Goal: Information Seeking & Learning: Learn about a topic

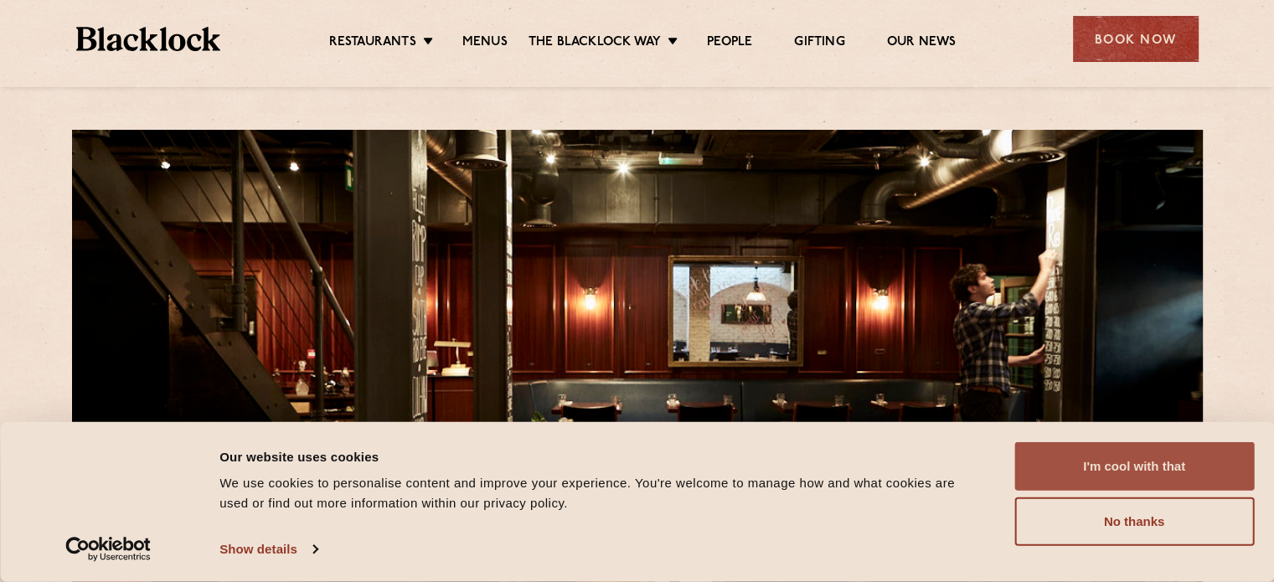
click at [1136, 474] on button "I'm cool with that" at bounding box center [1134, 466] width 240 height 49
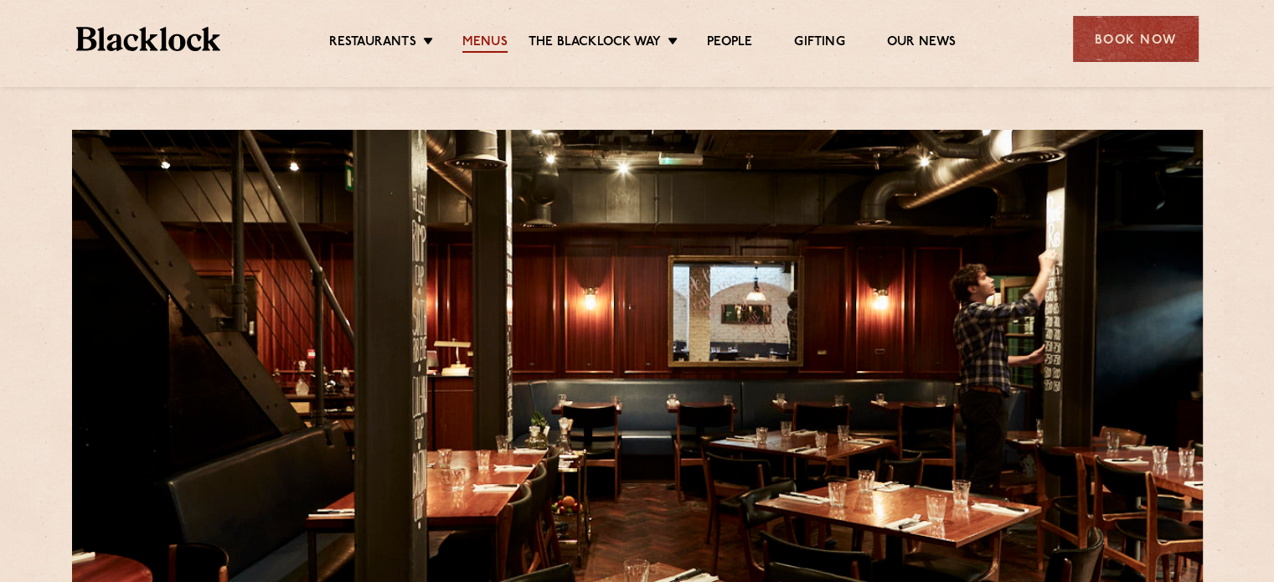
click at [481, 42] on link "Menus" at bounding box center [484, 43] width 45 height 18
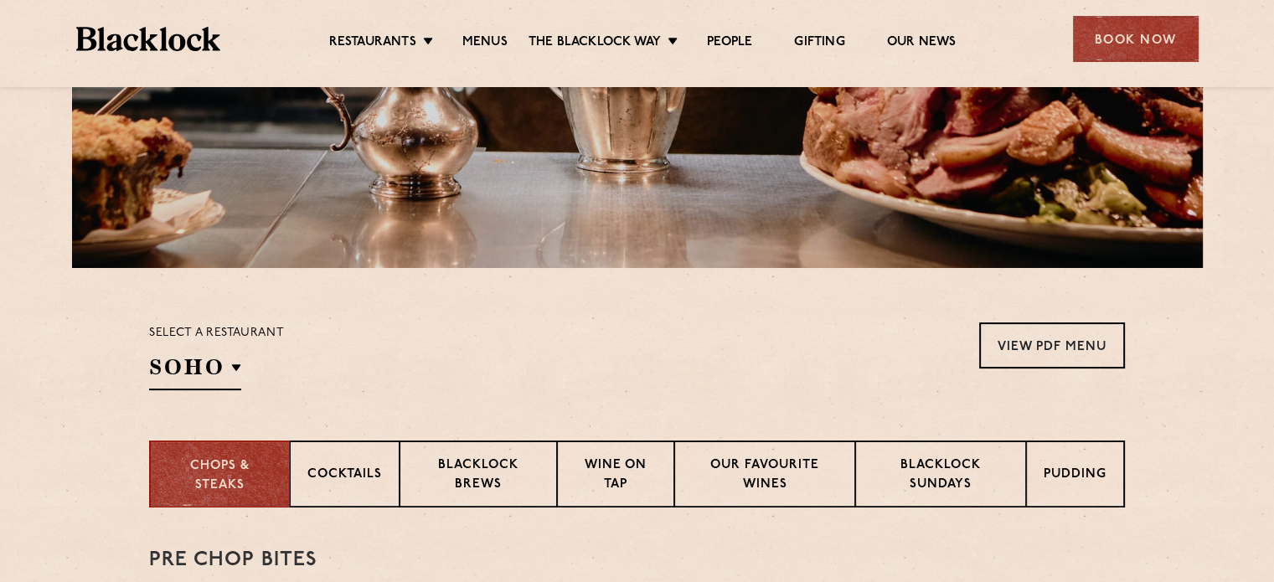
scroll to position [502, 0]
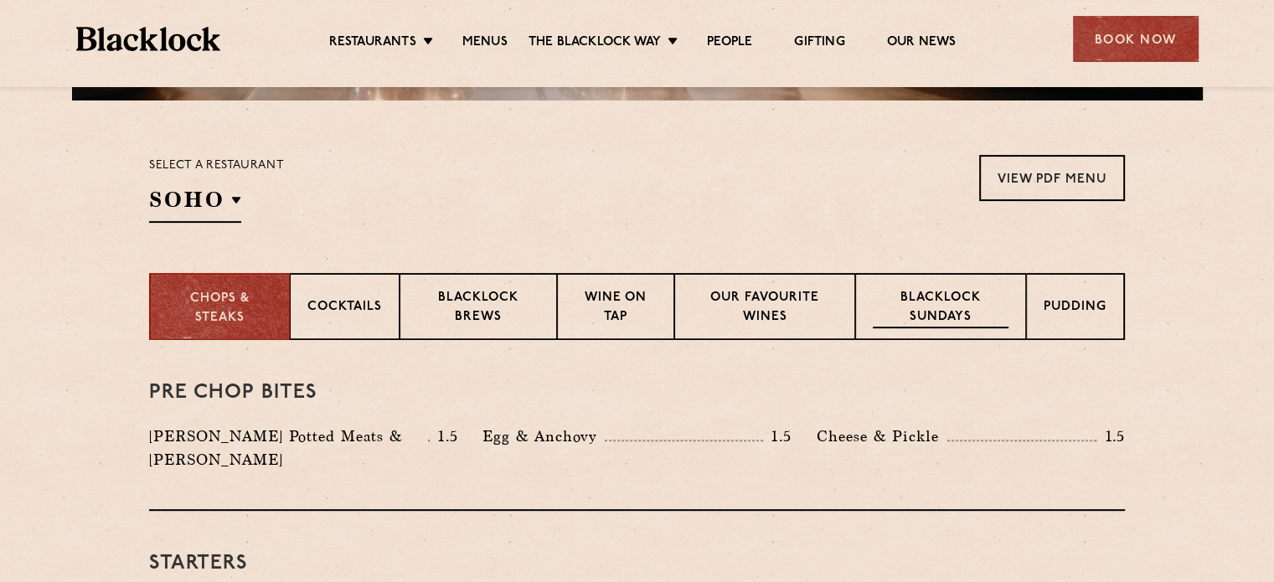
click at [925, 314] on p "Blacklock Sundays" at bounding box center [941, 308] width 136 height 39
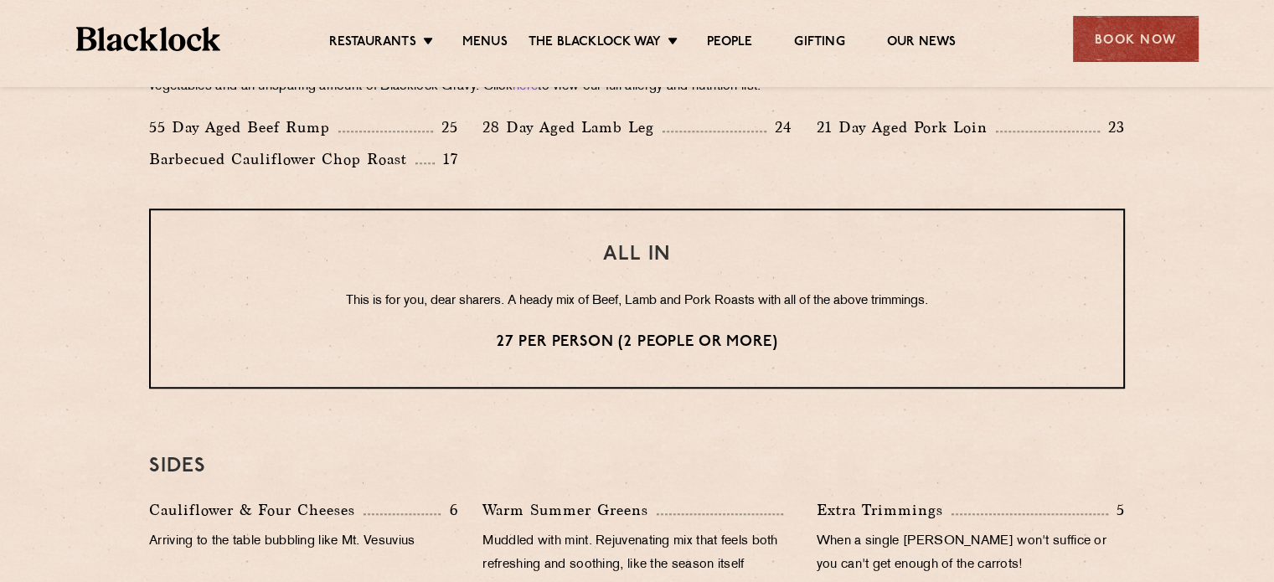
scroll to position [1153, 0]
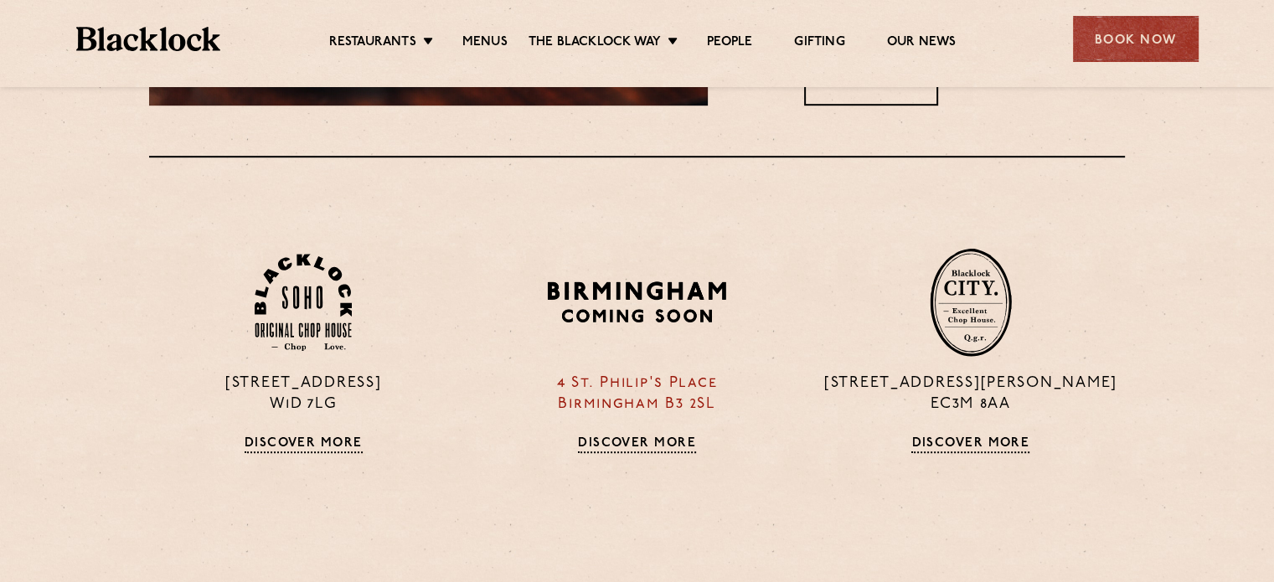
scroll to position [837, 0]
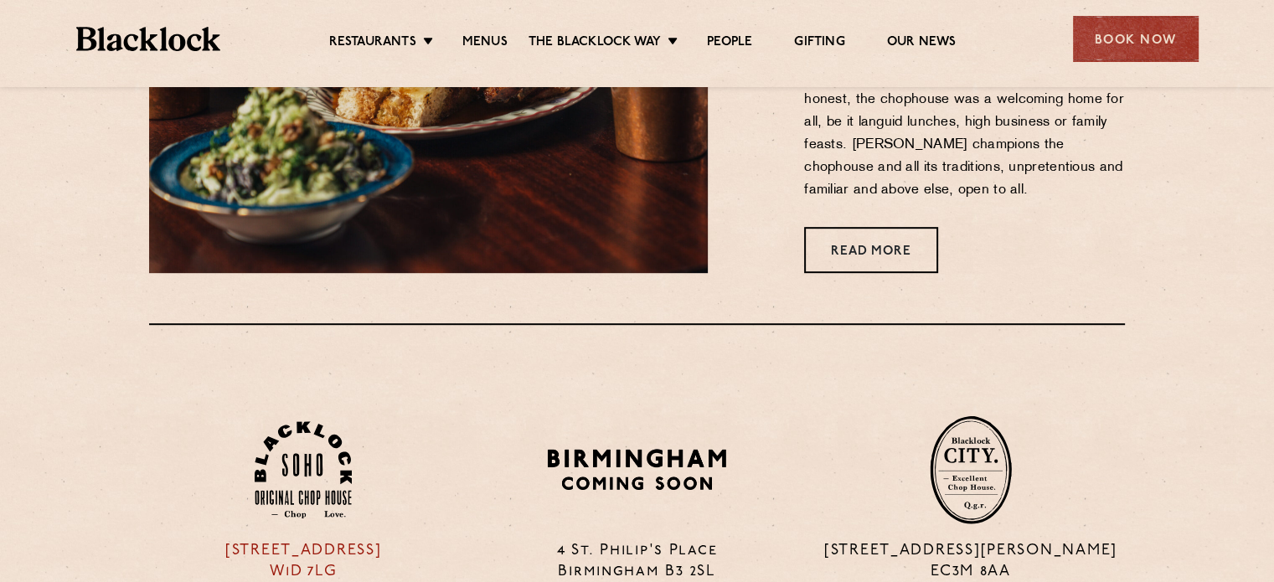
click at [313, 468] on img at bounding box center [303, 470] width 97 height 98
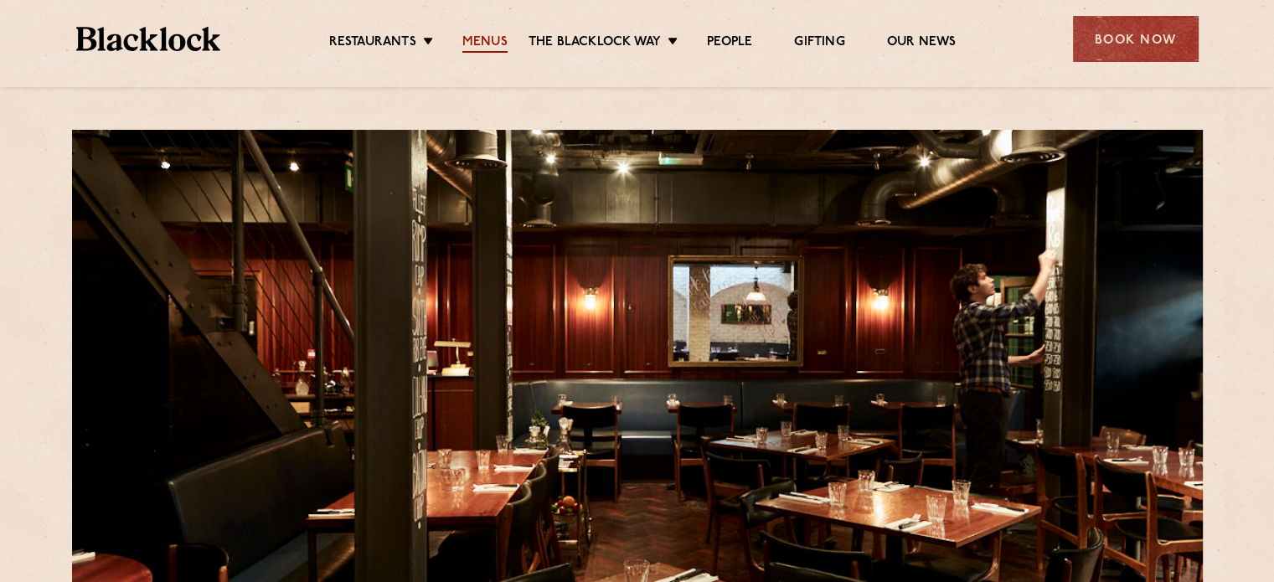
click at [467, 40] on link "Menus" at bounding box center [484, 43] width 45 height 18
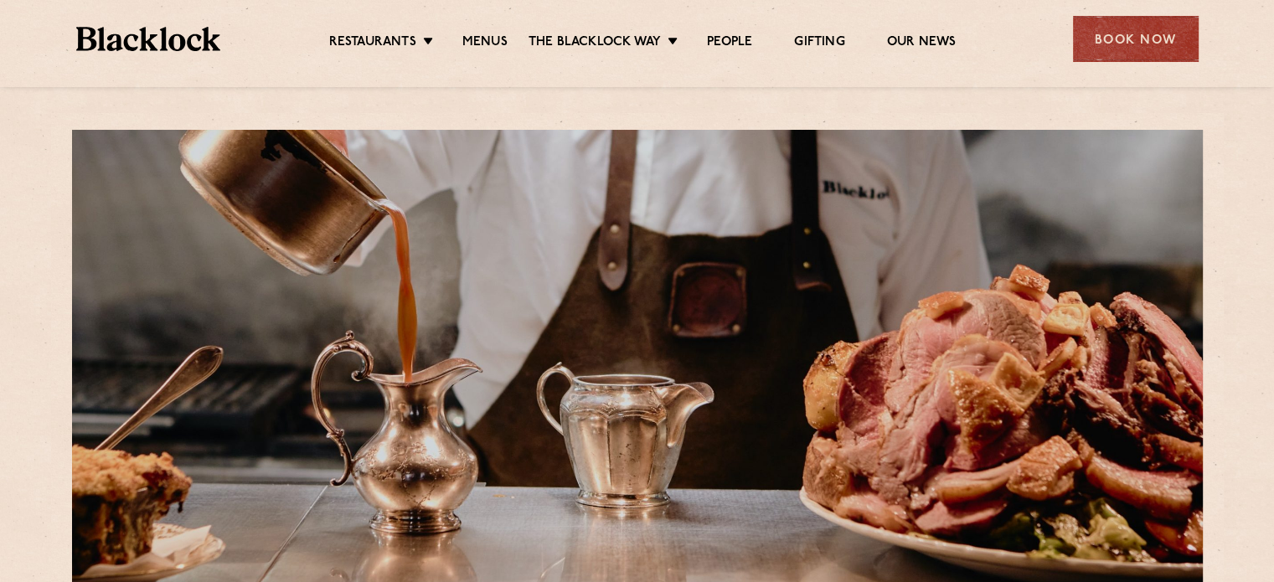
scroll to position [670, 0]
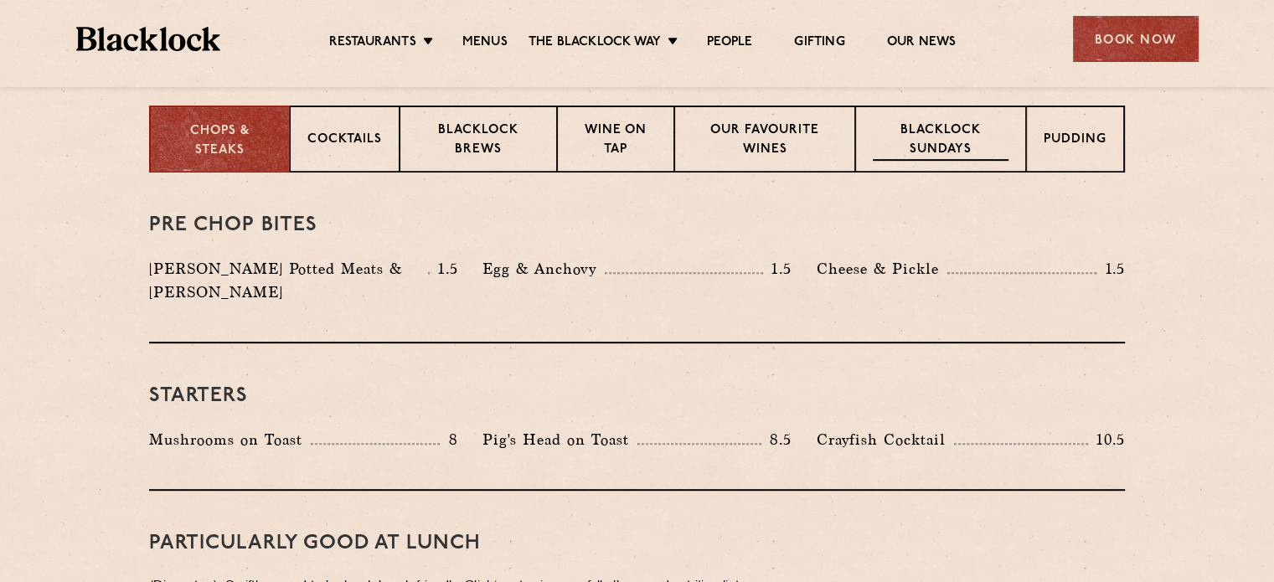
click at [961, 129] on p "Blacklock Sundays" at bounding box center [941, 140] width 136 height 39
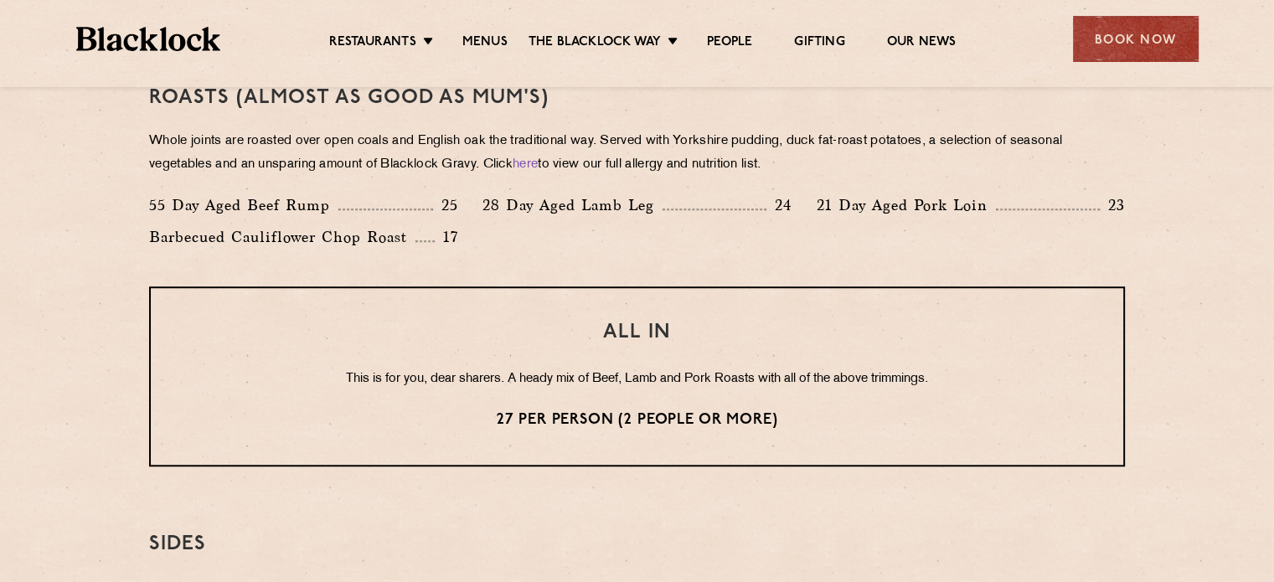
scroll to position [1241, 0]
